Goal: Information Seeking & Learning: Find specific fact

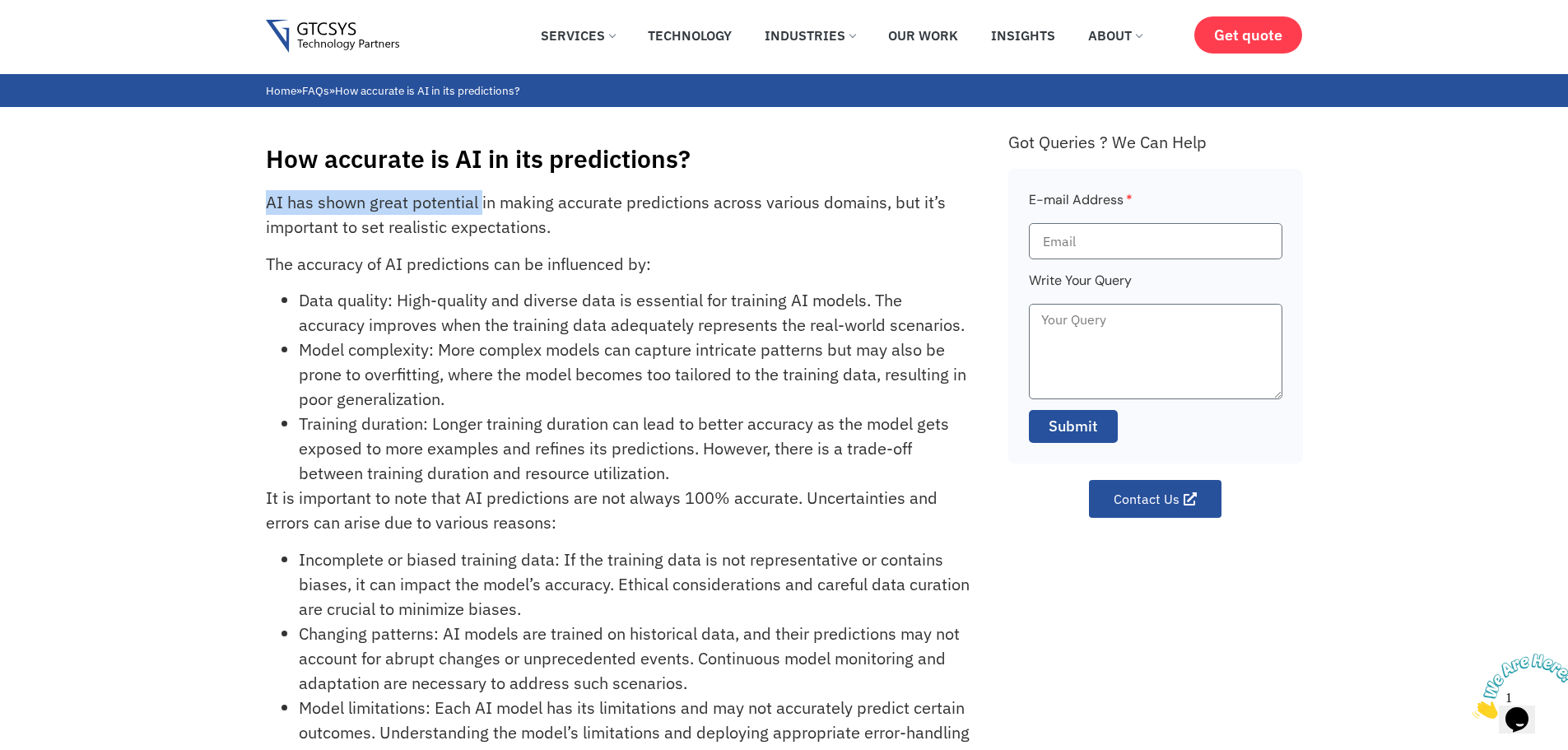
drag, startPoint x: 249, startPoint y: 188, endPoint x: 575, endPoint y: 187, distance: 326.0
click at [575, 187] on div "How accurate is AI in its predictions? AI has shown great potential in making a…" at bounding box center [784, 492] width 1568 height 768
click at [575, 187] on div "How accurate is AI in its predictions? AI has shown great potential in making a…" at bounding box center [628, 500] width 726 height 752
click at [461, 193] on p "AI has shown great potential in making accurate predictions across various doma…" at bounding box center [618, 215] width 706 height 49
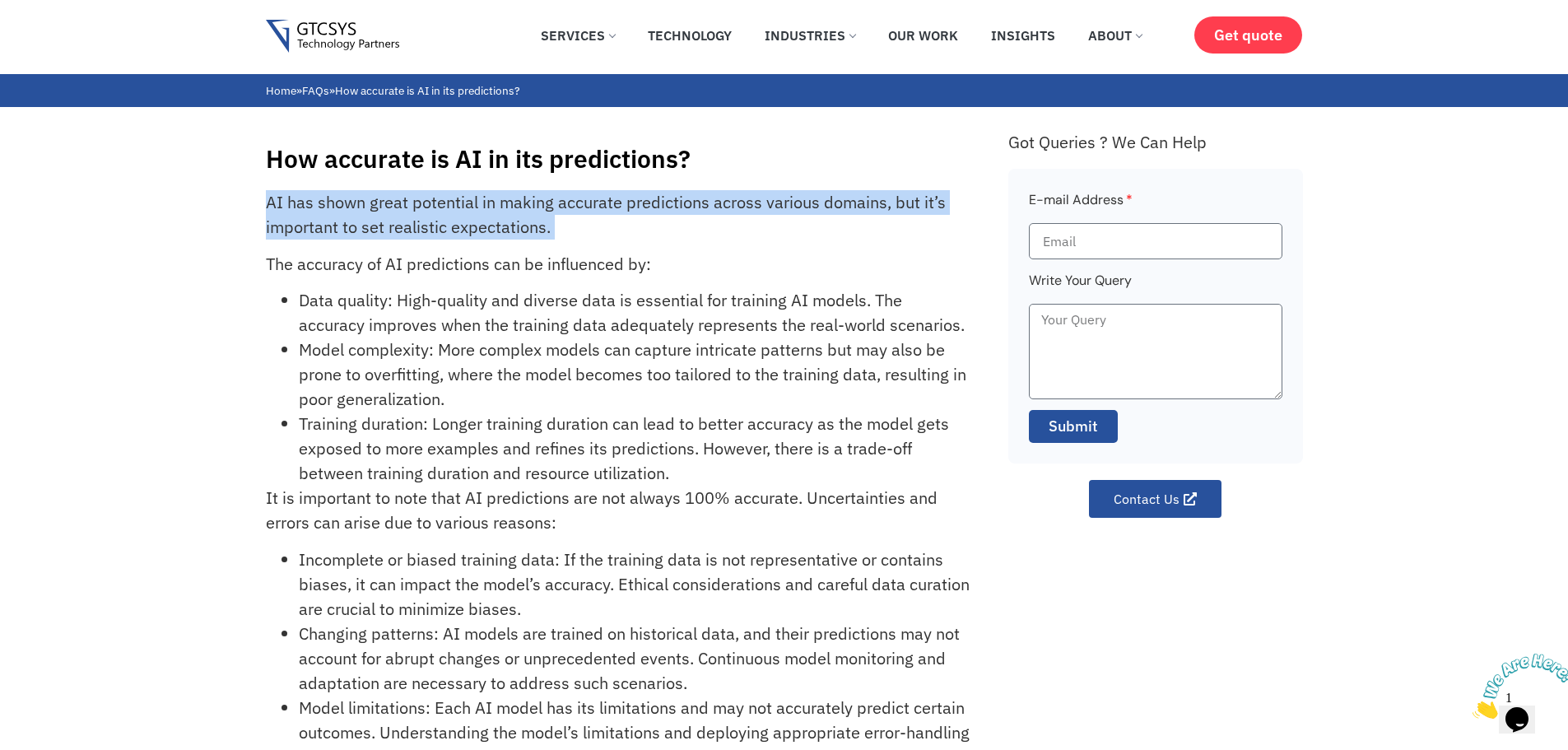
drag, startPoint x: 461, startPoint y: 193, endPoint x: 982, endPoint y: 202, distance: 521.1
click at [467, 193] on p "AI has shown great potential in making accurate predictions across various doma…" at bounding box center [618, 215] width 706 height 49
click at [983, 202] on div "AI has shown great potential in making accurate predictions across various doma…" at bounding box center [628, 532] width 726 height 685
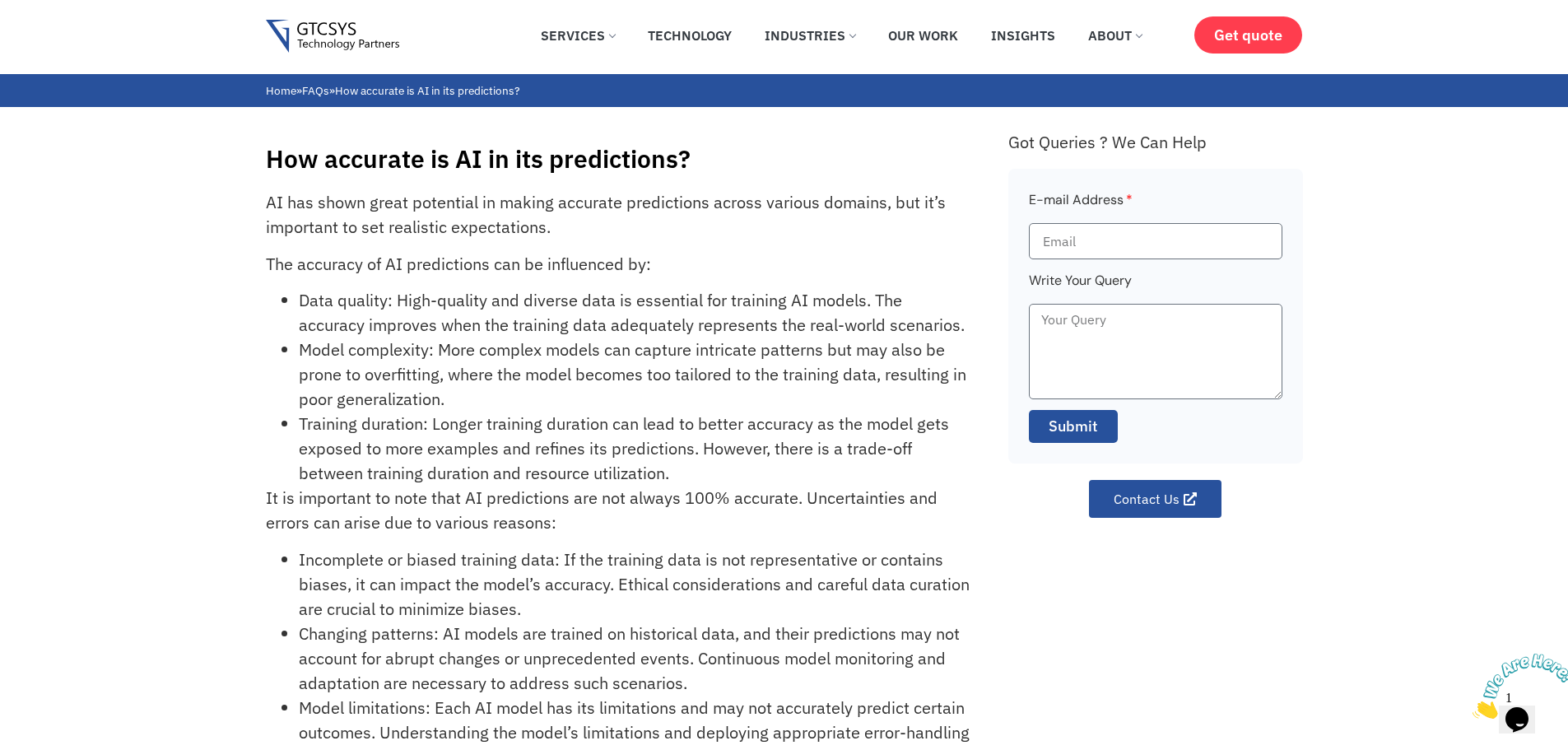
click at [448, 158] on h1 "How accurate is AI in its predictions?" at bounding box center [628, 158] width 726 height 30
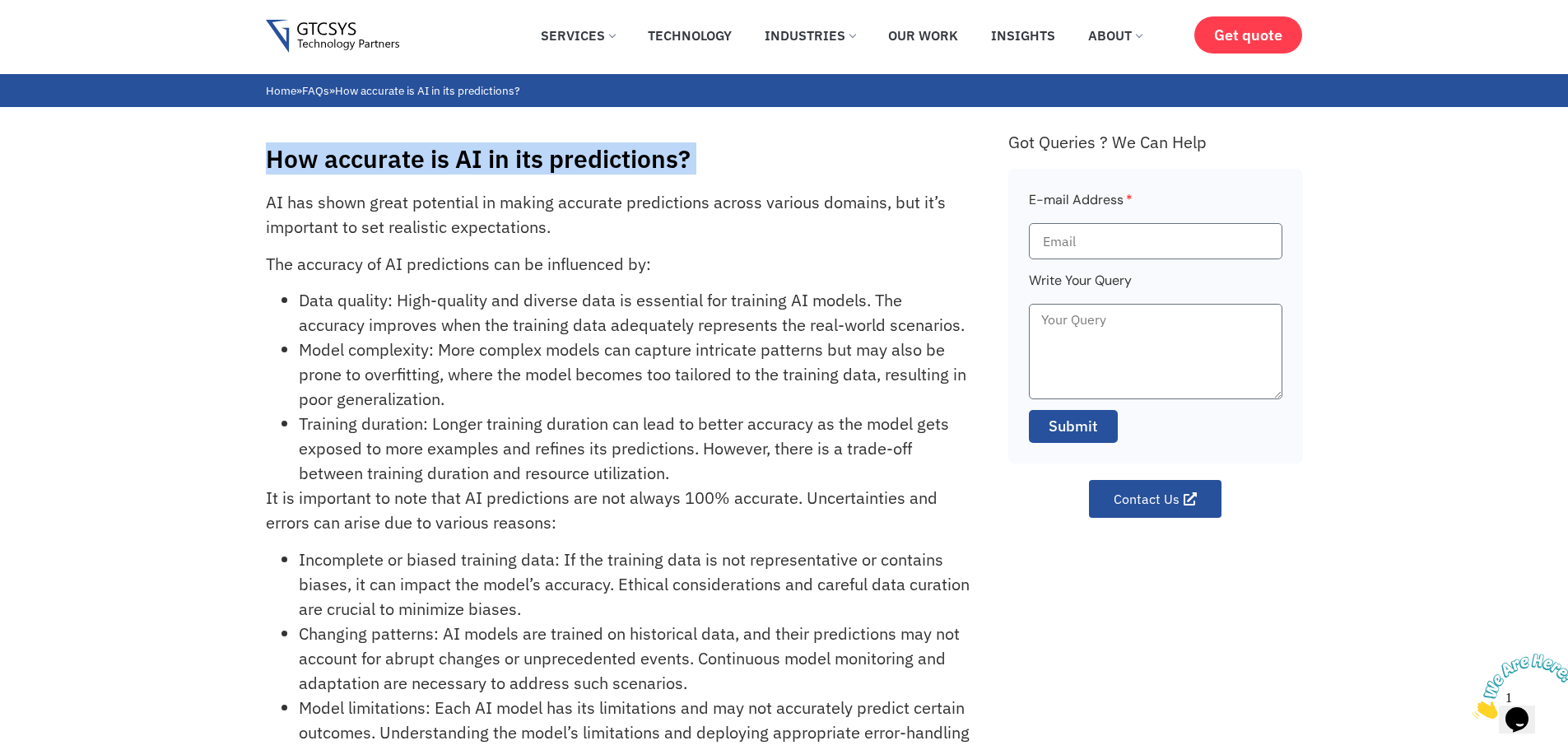
click at [448, 158] on h1 "How accurate is AI in its predictions?" at bounding box center [628, 158] width 726 height 30
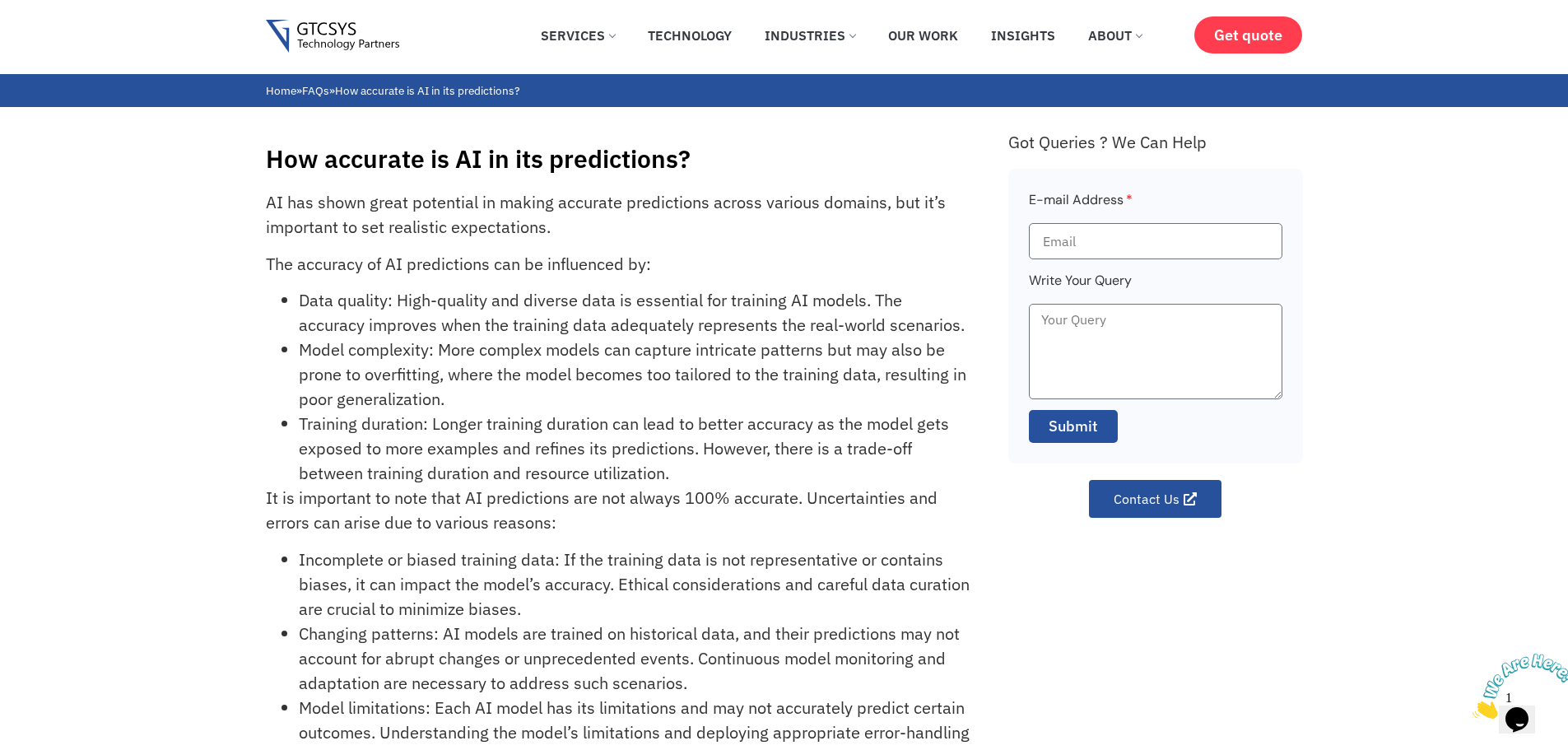
click at [299, 238] on p "AI has shown great potential in making accurate predictions across various doma…" at bounding box center [618, 215] width 706 height 49
drag, startPoint x: 262, startPoint y: 222, endPoint x: 620, endPoint y: 228, distance: 358.1
click at [525, 226] on div "How accurate is AI in its predictions? AI has shown great potential in making a…" at bounding box center [784, 492] width 1568 height 768
click at [620, 228] on p "AI has shown great potential in making accurate predictions across various doma…" at bounding box center [618, 215] width 706 height 49
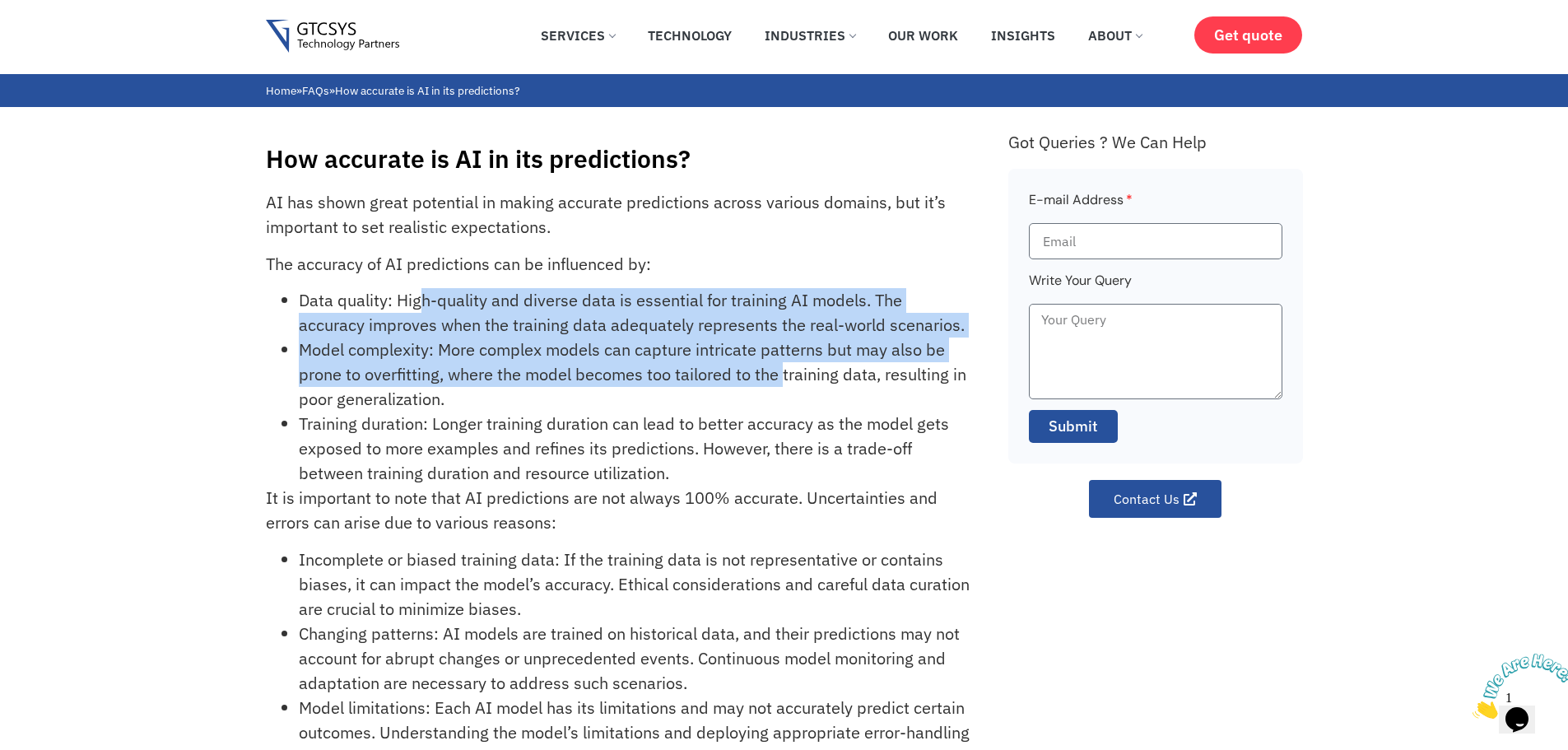
drag, startPoint x: 417, startPoint y: 299, endPoint x: 786, endPoint y: 373, distance: 376.3
click at [786, 373] on ul "Data quality: High-quality and diverse data is essential for training AI models…" at bounding box center [618, 386] width 706 height 198
click at [786, 373] on li "Model complexity: More complex models can capture intricate patterns but may al…" at bounding box center [635, 374] width 673 height 74
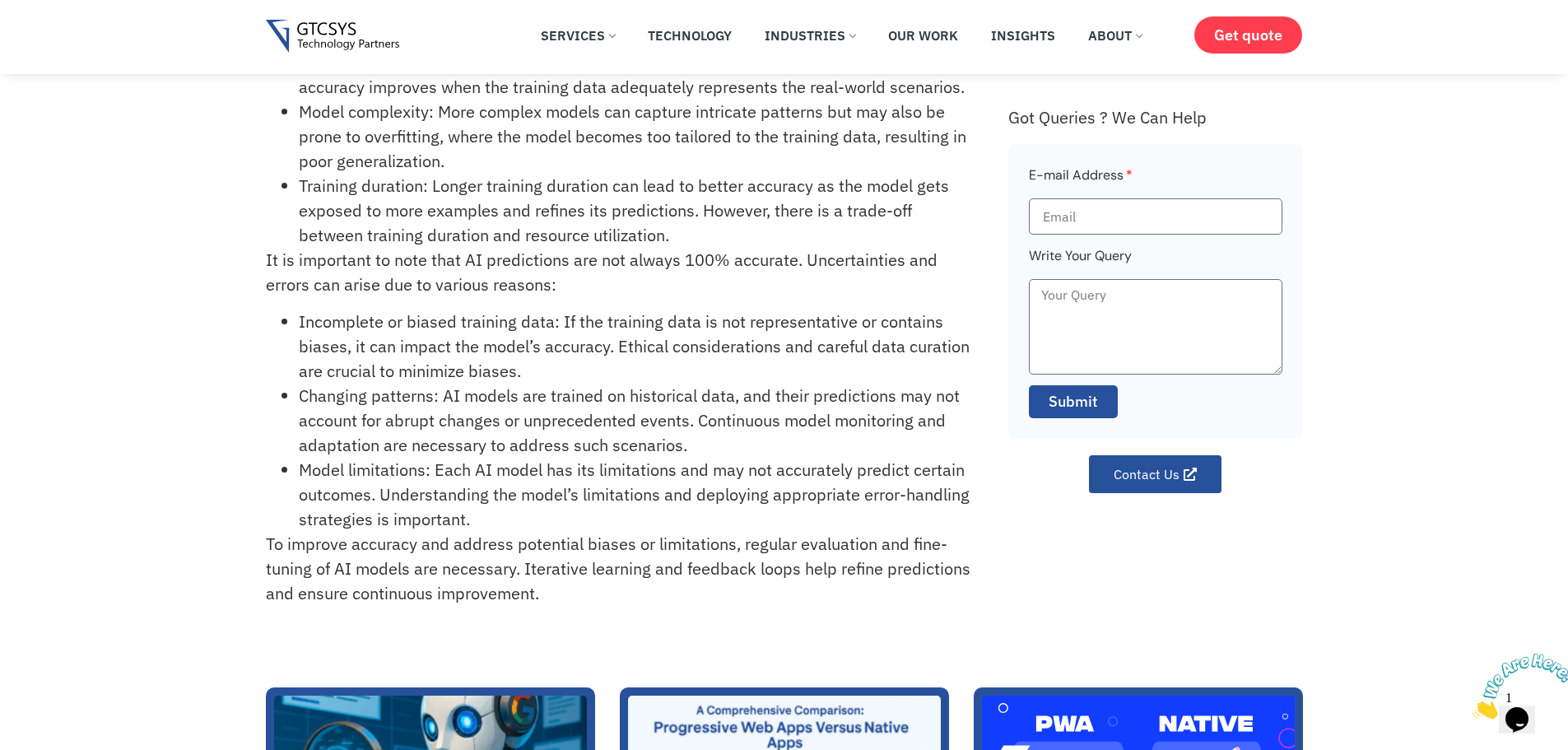
scroll to position [165, 0]
click at [321, 328] on li "Incomplete or biased training data: If the training data is not representative …" at bounding box center [635, 345] width 673 height 74
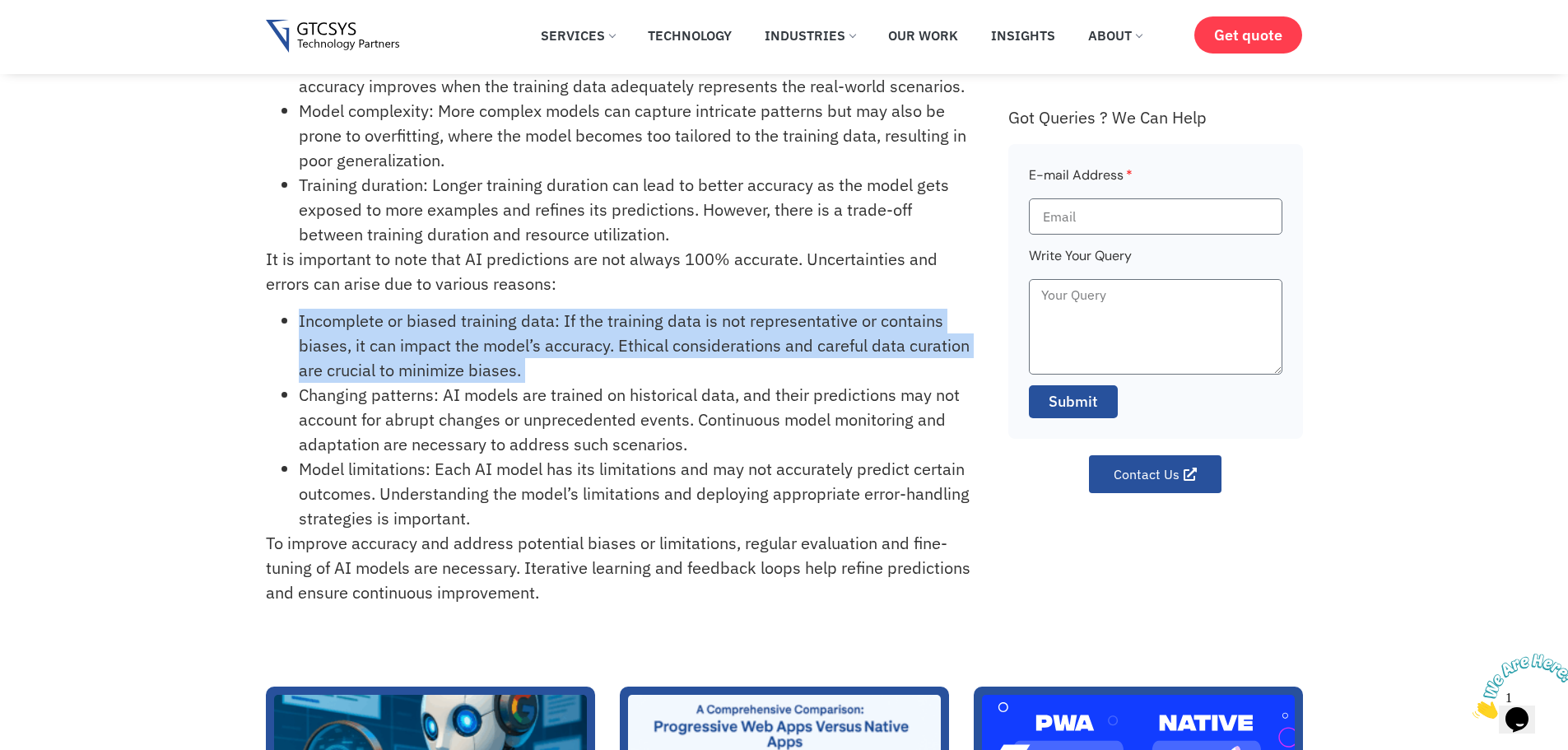
click at [321, 328] on li "Incomplete or biased training data: If the training data is not representative …" at bounding box center [635, 345] width 673 height 74
click at [610, 328] on li "Incomplete or biased training data: If the training data is not representative …" at bounding box center [635, 345] width 673 height 74
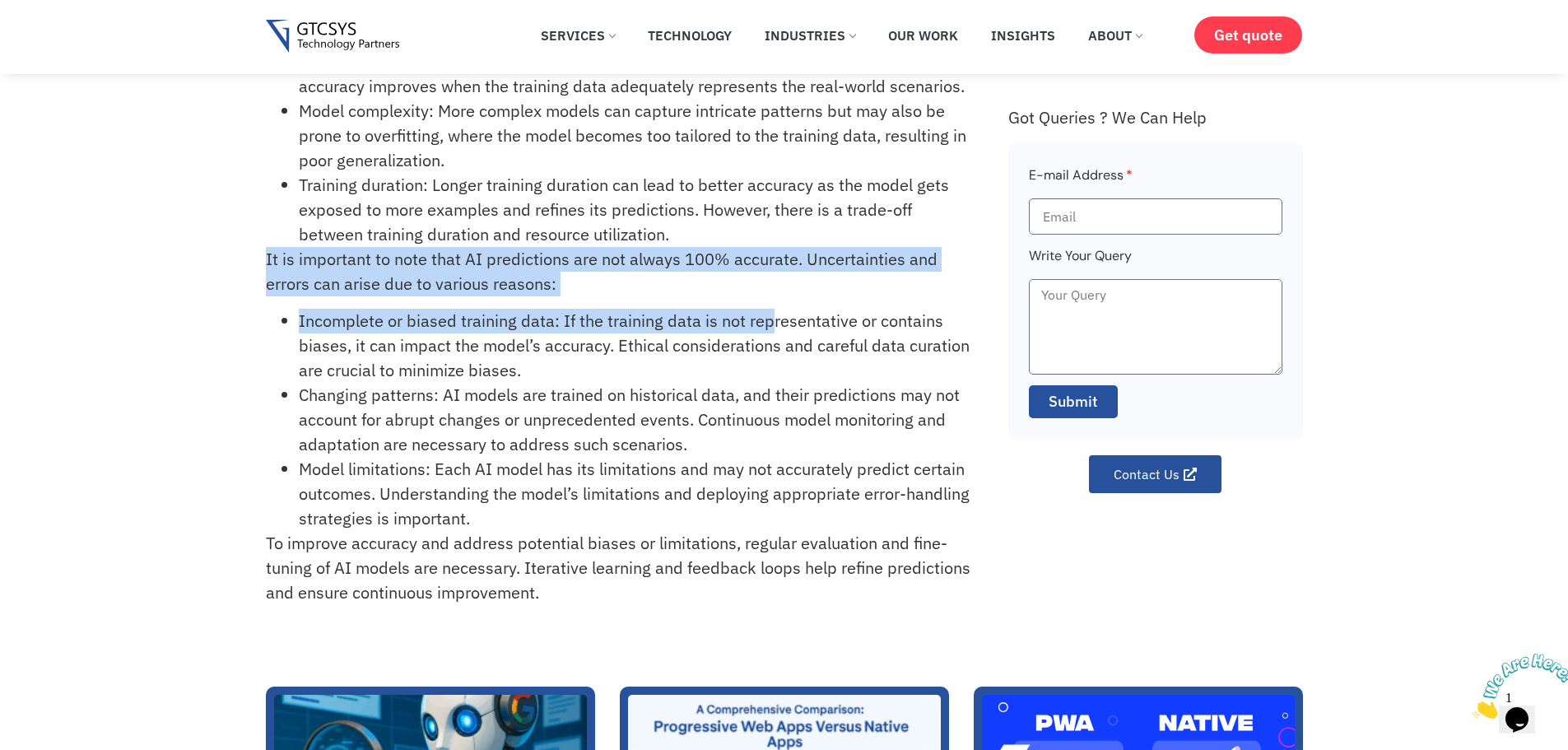
drag, startPoint x: 253, startPoint y: 262, endPoint x: 770, endPoint y: 297, distance: 518.2
click at [770, 297] on div "How accurate is AI in its predictions? AI has shown great potential in making a…" at bounding box center [784, 252] width 1568 height 768
click at [770, 297] on div "AI has shown great potential in making accurate predictions across various doma…" at bounding box center [628, 294] width 726 height 685
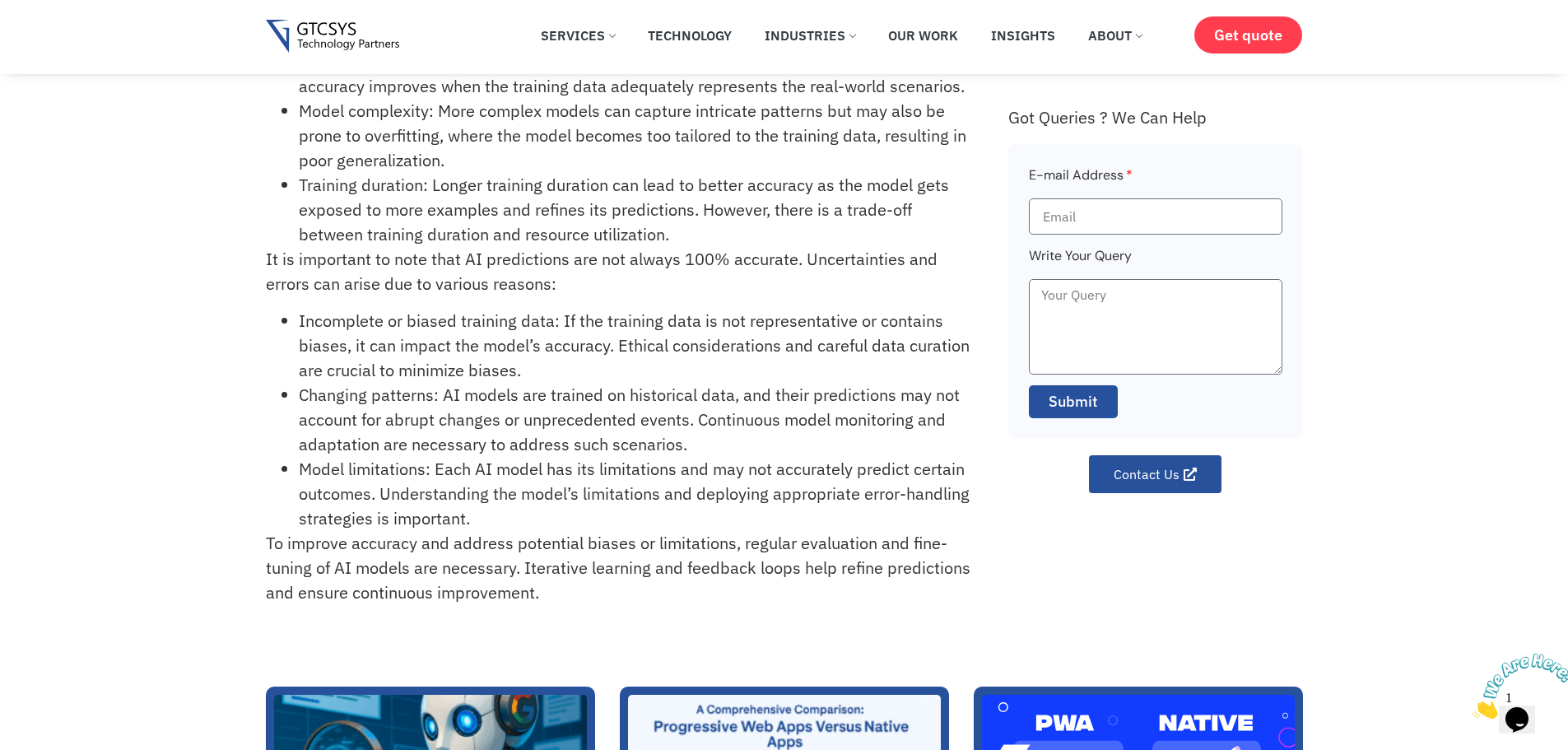
click at [708, 262] on p "It is important to note that AI predictions are not always 100% accurate. Uncer…" at bounding box center [618, 271] width 706 height 49
click at [707, 262] on p "It is important to note that AI predictions are not always 100% accurate. Uncer…" at bounding box center [618, 271] width 706 height 49
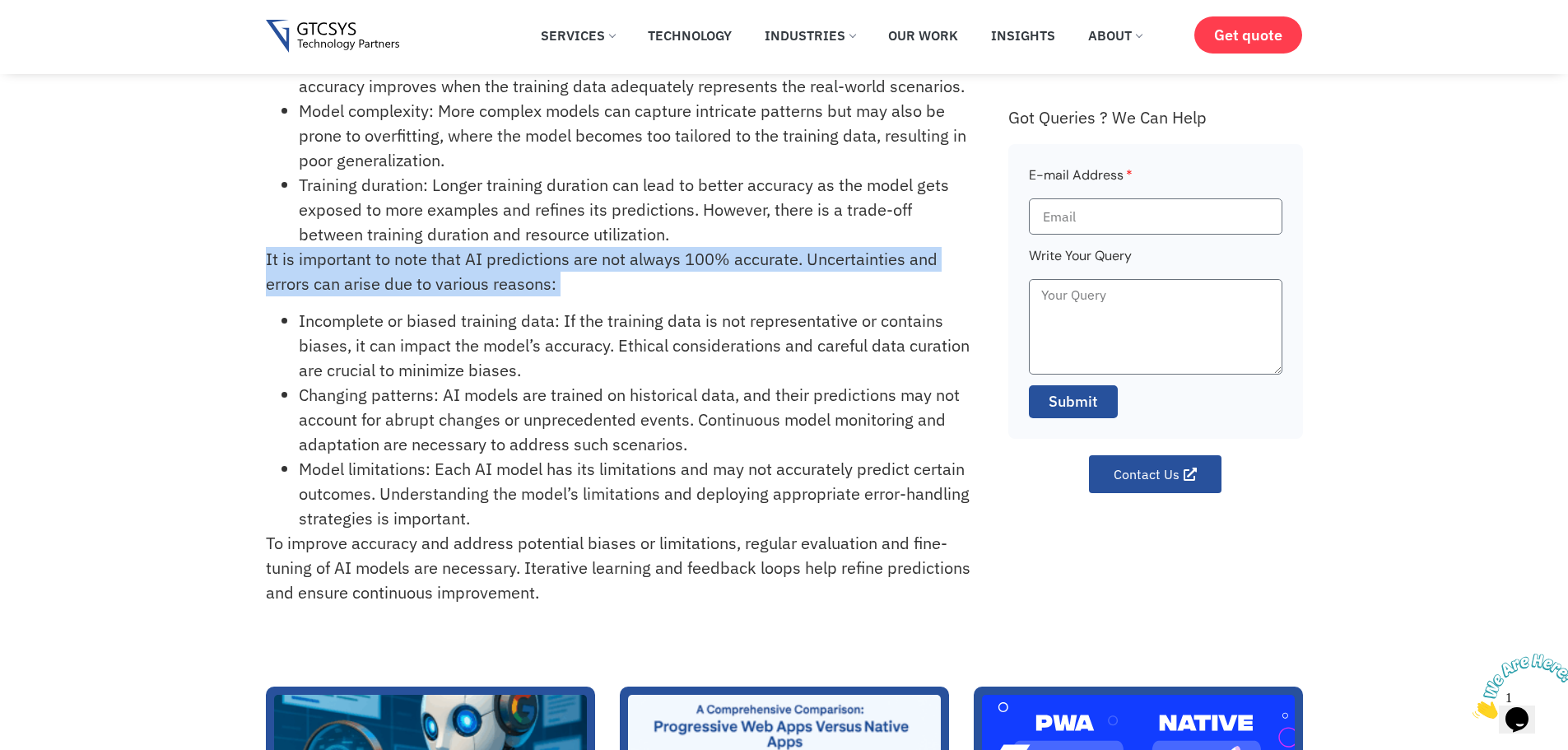
click at [707, 262] on p "It is important to note that AI predictions are not always 100% accurate. Uncer…" at bounding box center [618, 271] width 706 height 49
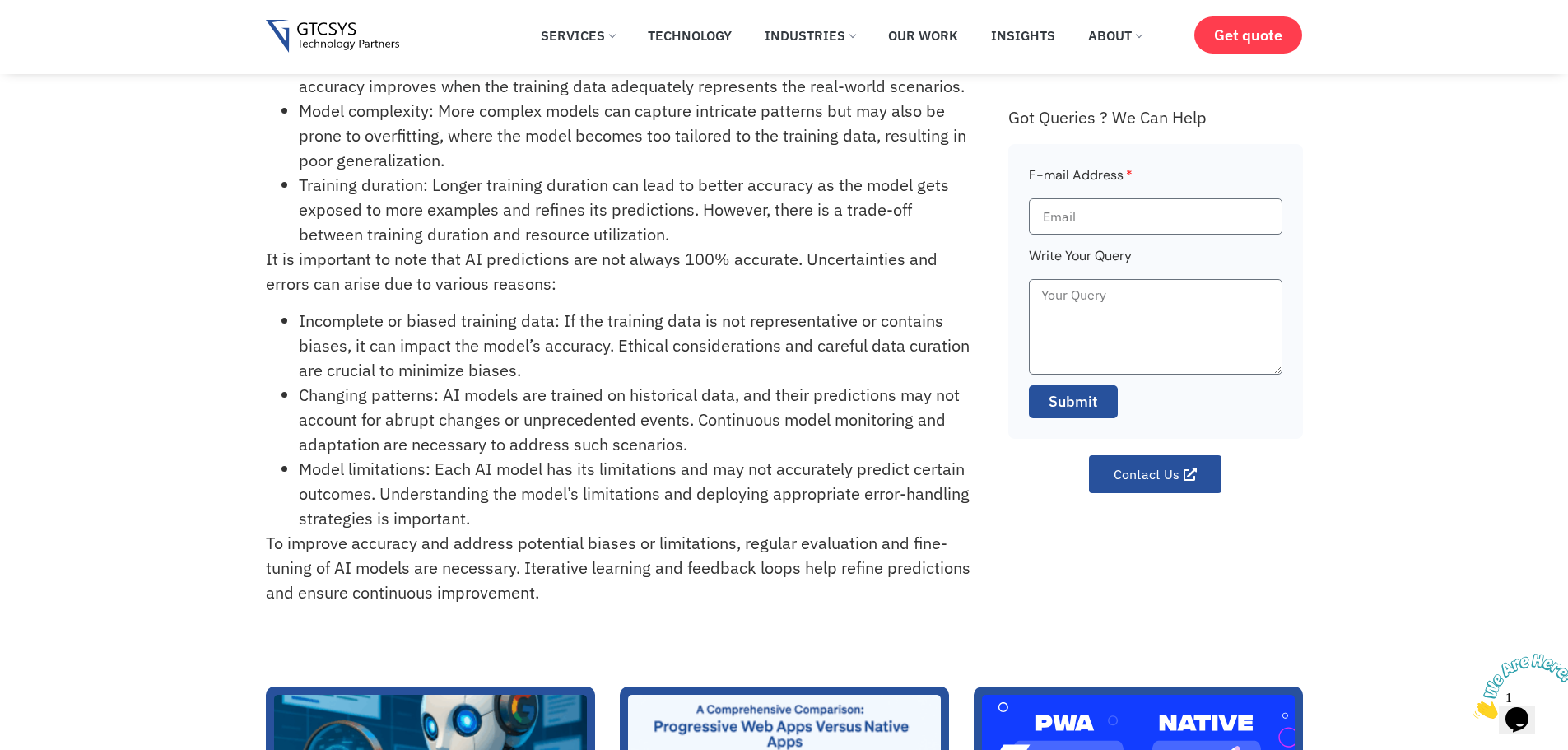
click at [545, 511] on li "Model limitations: Each AI model has its limitations and may not accurately pre…" at bounding box center [635, 493] width 673 height 74
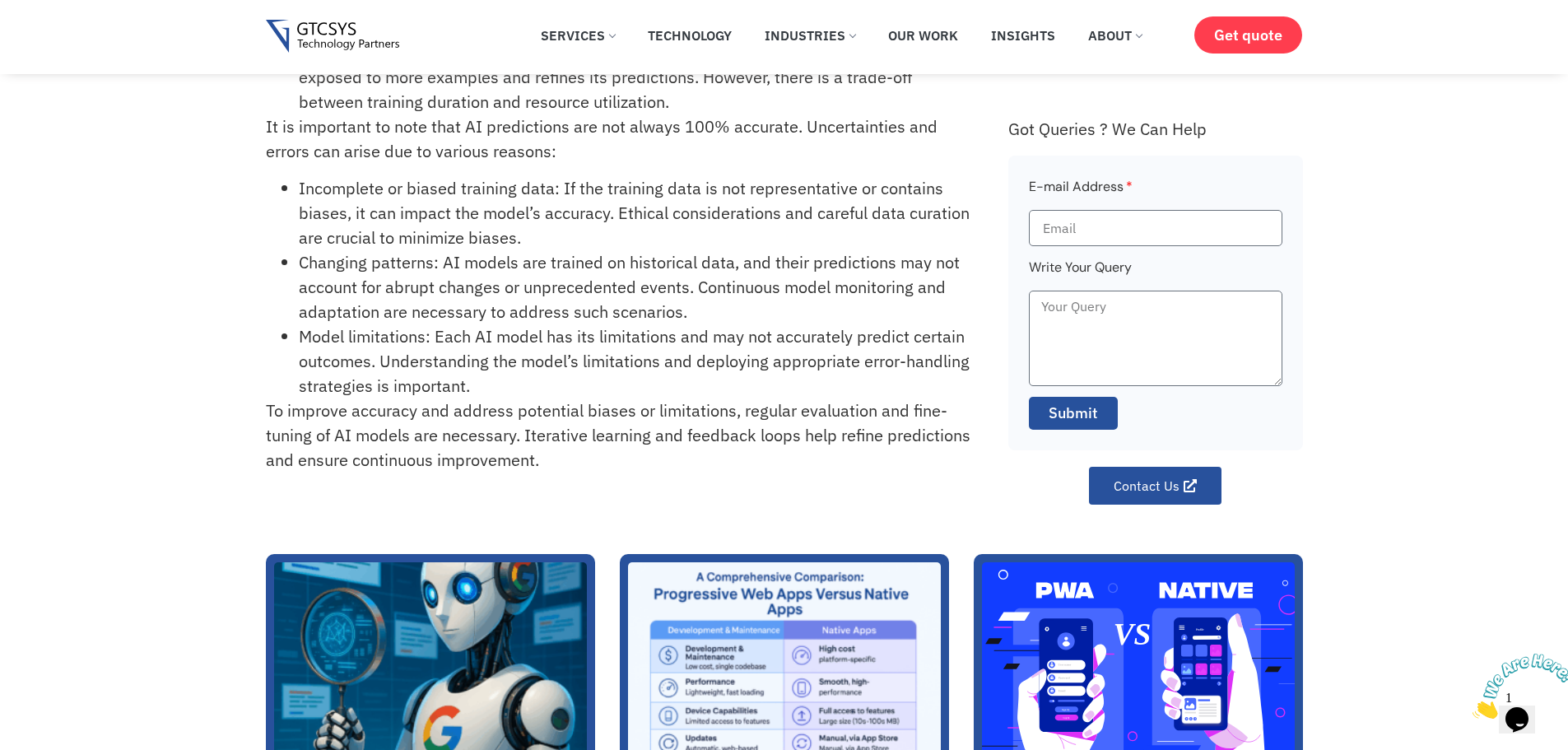
scroll to position [0, 0]
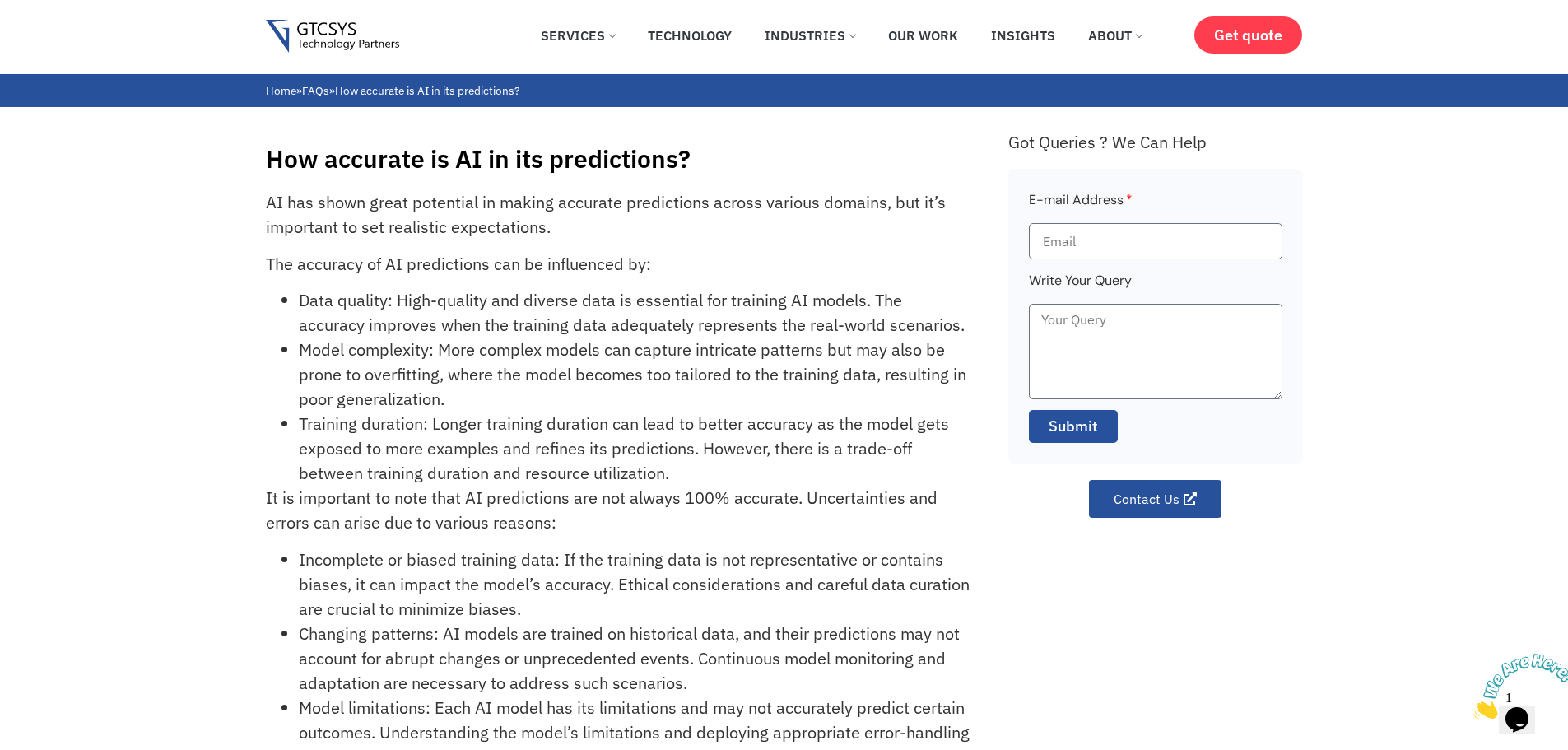
click at [273, 193] on p "AI has shown great potential in making accurate predictions across various doma…" at bounding box center [618, 215] width 706 height 49
click at [262, 169] on div "How accurate is AI in its predictions? AI has shown great potential in making a…" at bounding box center [784, 492] width 1568 height 768
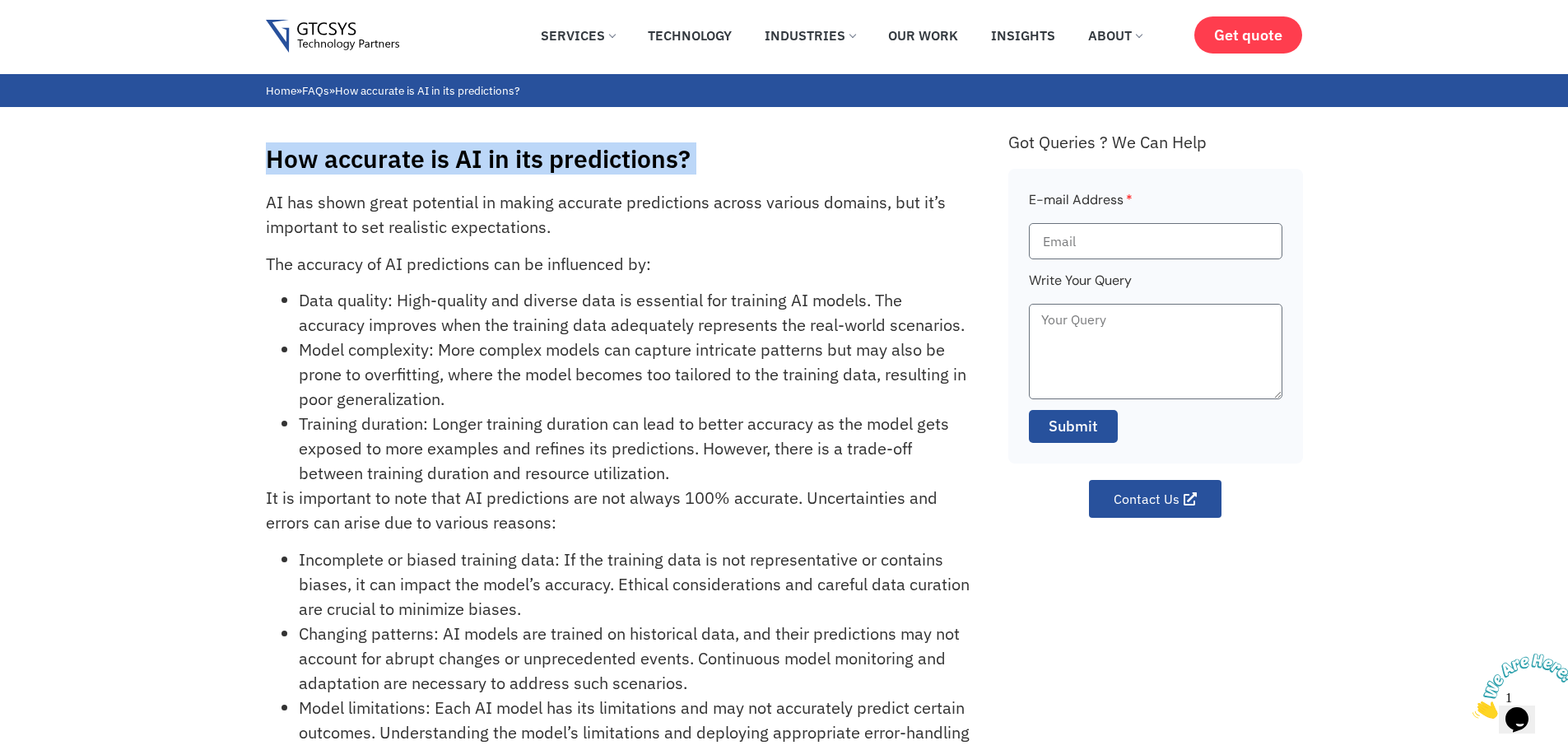
click at [262, 169] on div "How accurate is AI in its predictions? AI has shown great potential in making a…" at bounding box center [784, 492] width 1568 height 768
copy div "How accurate is AI in its predictions?"
